Goal: Information Seeking & Learning: Learn about a topic

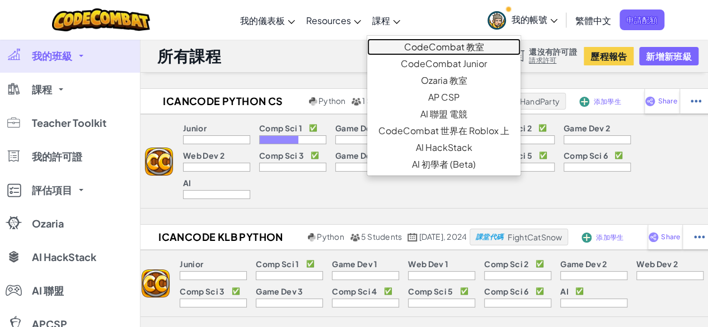
click at [404, 48] on link "CodeCombat 教室" at bounding box center [443, 47] width 153 height 17
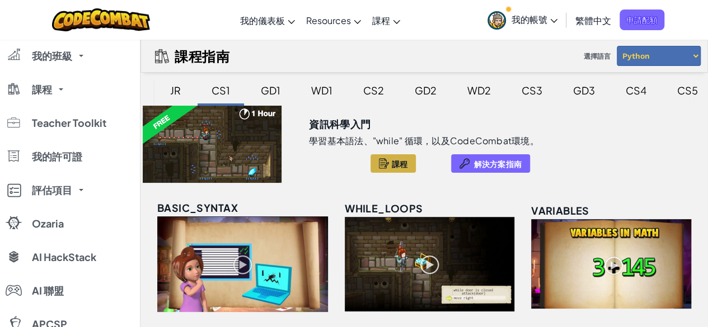
click at [397, 160] on span "課程" at bounding box center [400, 164] width 16 height 9
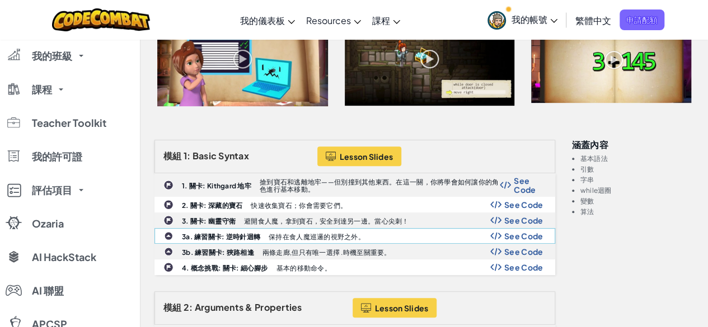
scroll to position [224, 0]
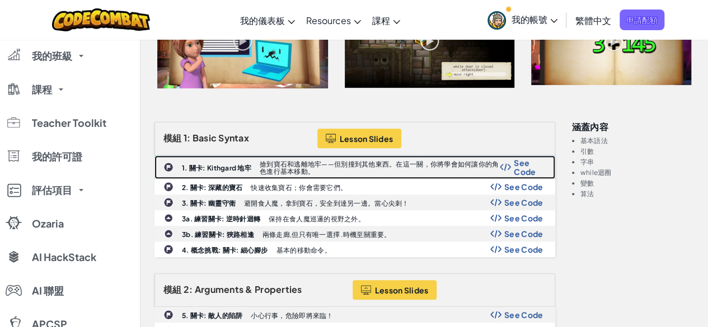
click at [404, 162] on p "搶到寶石和逃離地牢——但別撞到其他東西。在這一關，你將學會如何讓你的角色進行基本移動。" at bounding box center [380, 168] width 240 height 15
